Goal: Task Accomplishment & Management: Complete application form

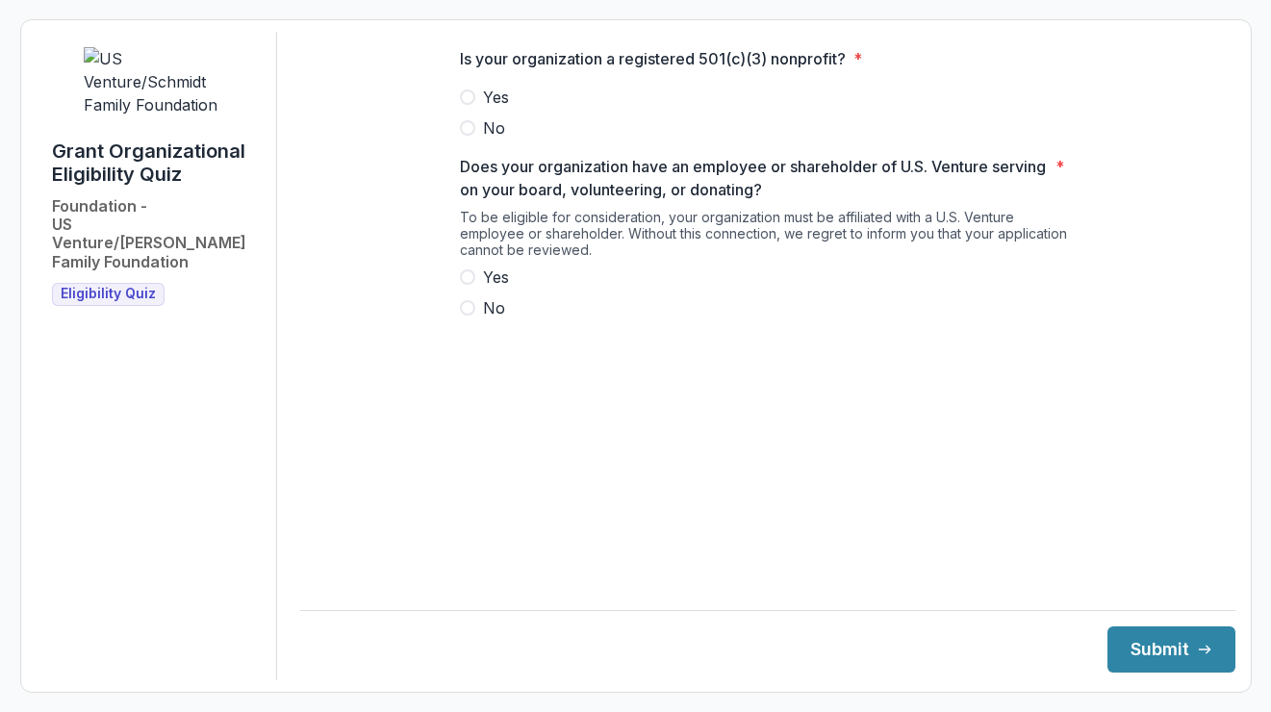
click at [462, 105] on label "Yes" at bounding box center [768, 97] width 616 height 23
click at [1172, 639] on button "Submit" at bounding box center [1171, 649] width 128 height 46
click at [498, 103] on span "Yes" at bounding box center [496, 97] width 26 height 23
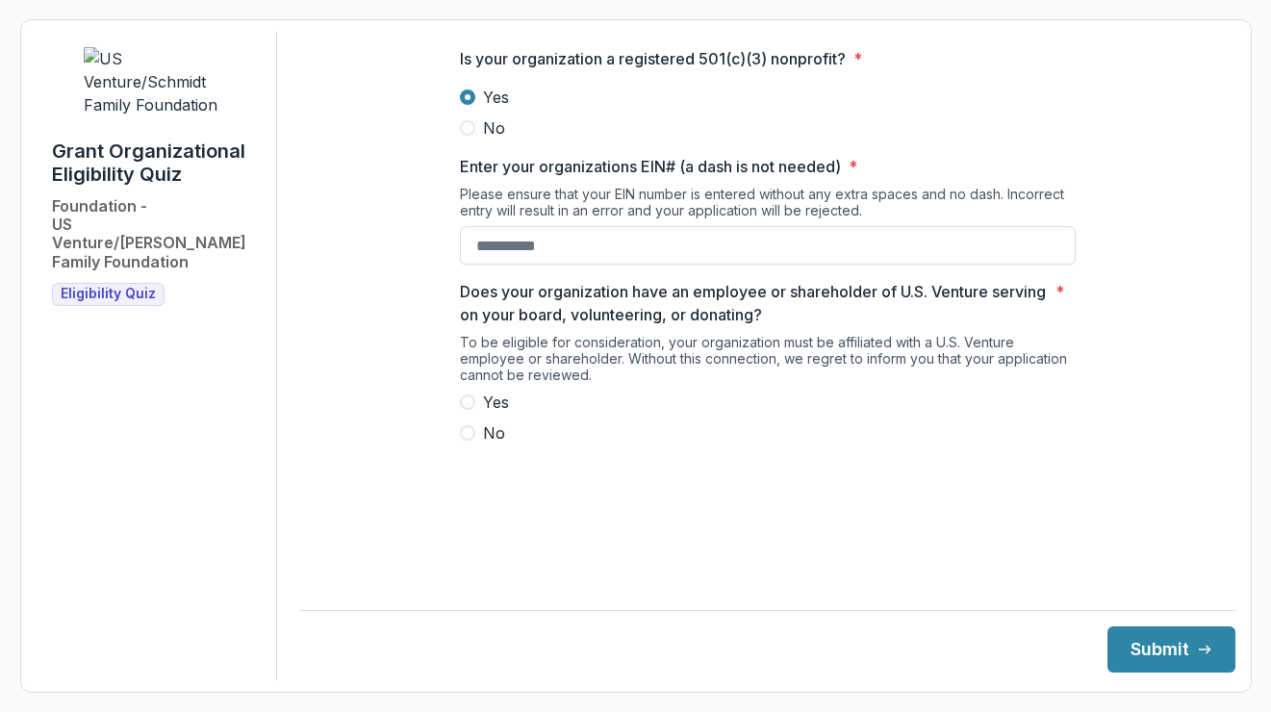
click at [483, 444] on span "No" at bounding box center [494, 432] width 22 height 23
click at [1159, 665] on button "Submit" at bounding box center [1171, 649] width 128 height 46
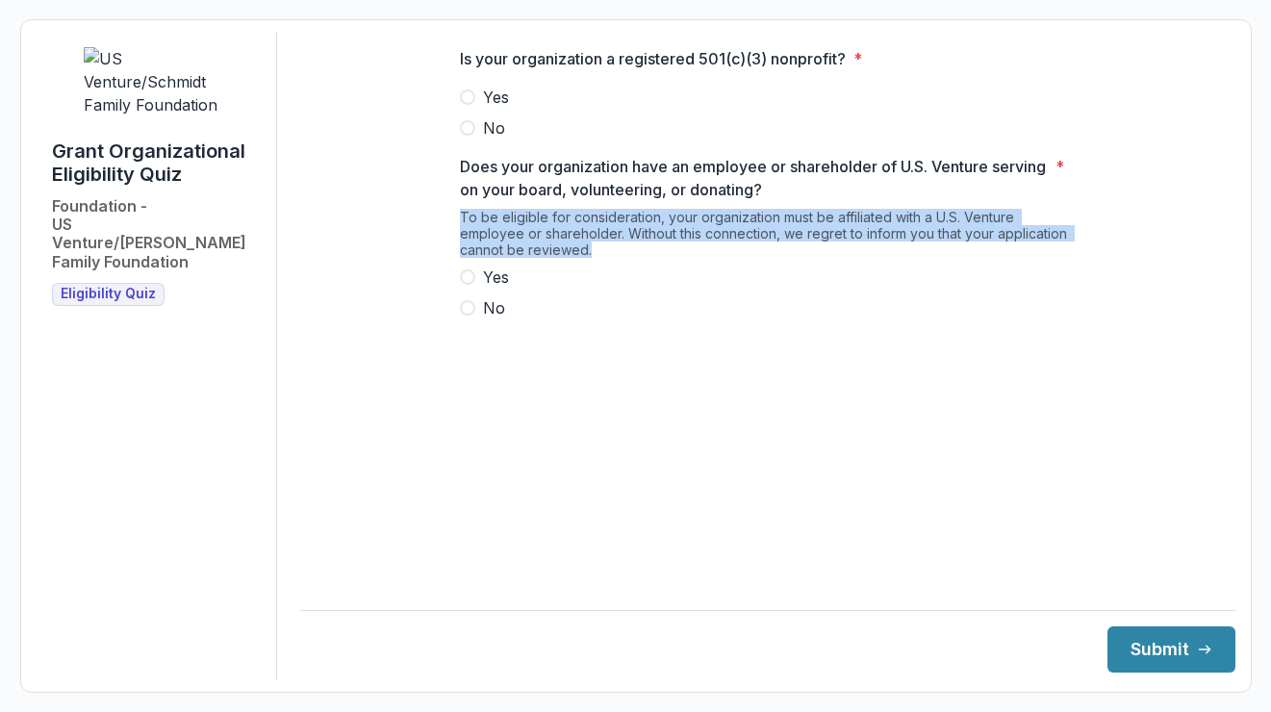
drag, startPoint x: 589, startPoint y: 270, endPoint x: 380, endPoint y: 239, distance: 211.1
click at [380, 239] on div "Is your organization a registered 501(c)(3) nonprofit? * Yes No Does your organ…" at bounding box center [767, 191] width 935 height 318
copy div "To be eligible for consideration, your organization must be affiliated with a U…"
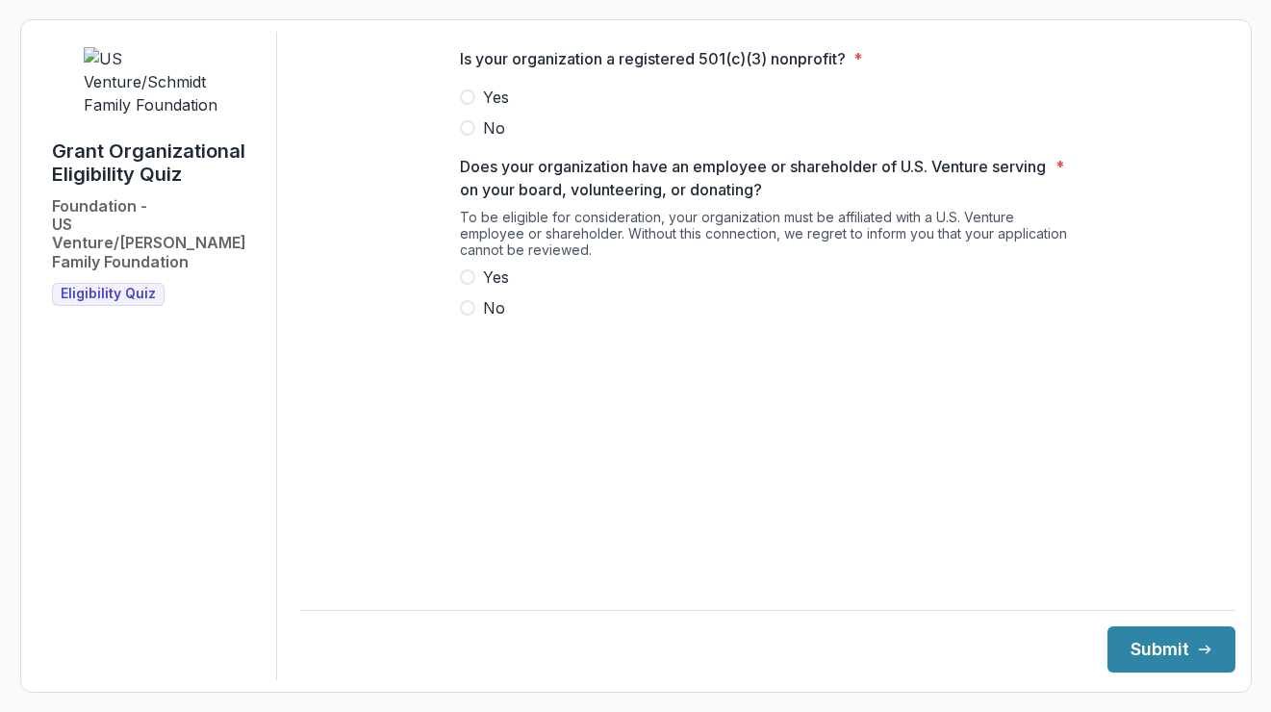
click at [722, 350] on div "Is your organization a registered 501(c)(3) nonprofit? * Yes No Does your organ…" at bounding box center [768, 191] width 616 height 318
